Goal: Information Seeking & Learning: Find specific fact

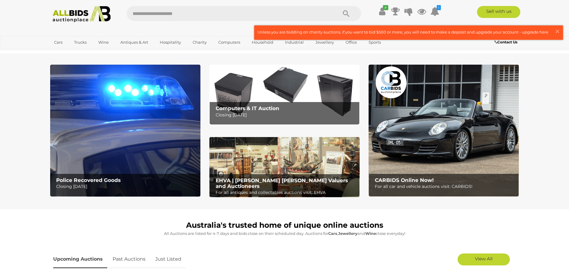
click at [229, 14] on input "text" at bounding box center [229, 13] width 205 height 15
type input "********"
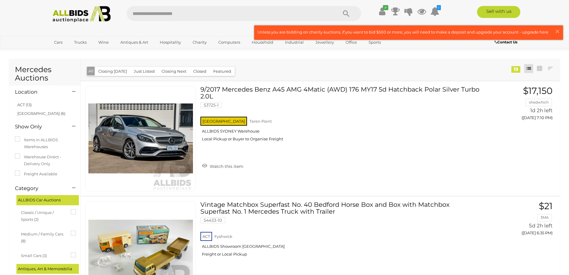
click at [156, 14] on input "text" at bounding box center [229, 13] width 205 height 15
